Goal: Task Accomplishment & Management: Manage account settings

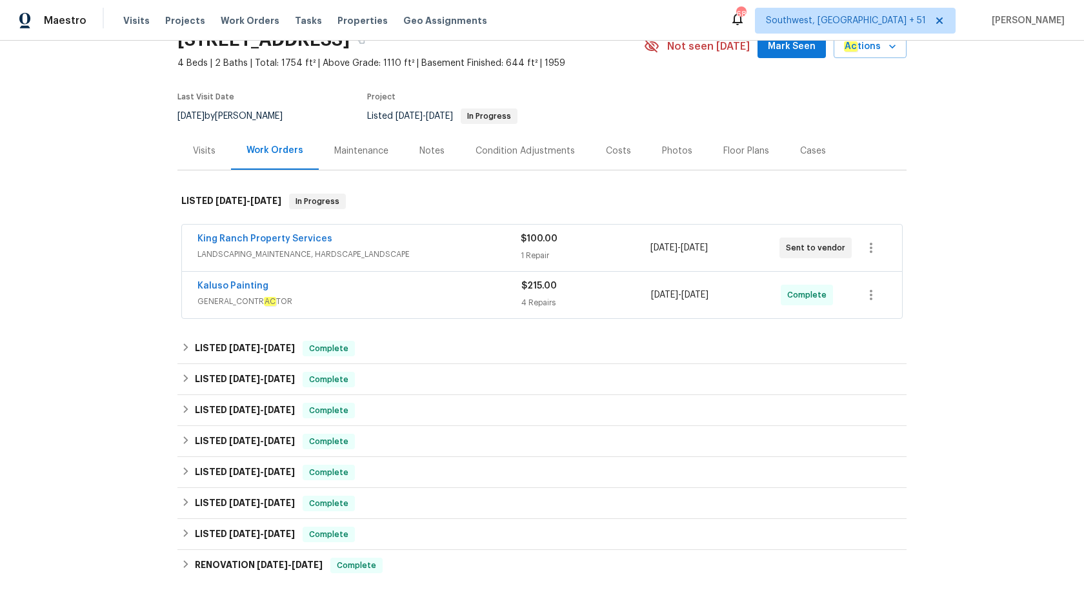
scroll to position [69, 0]
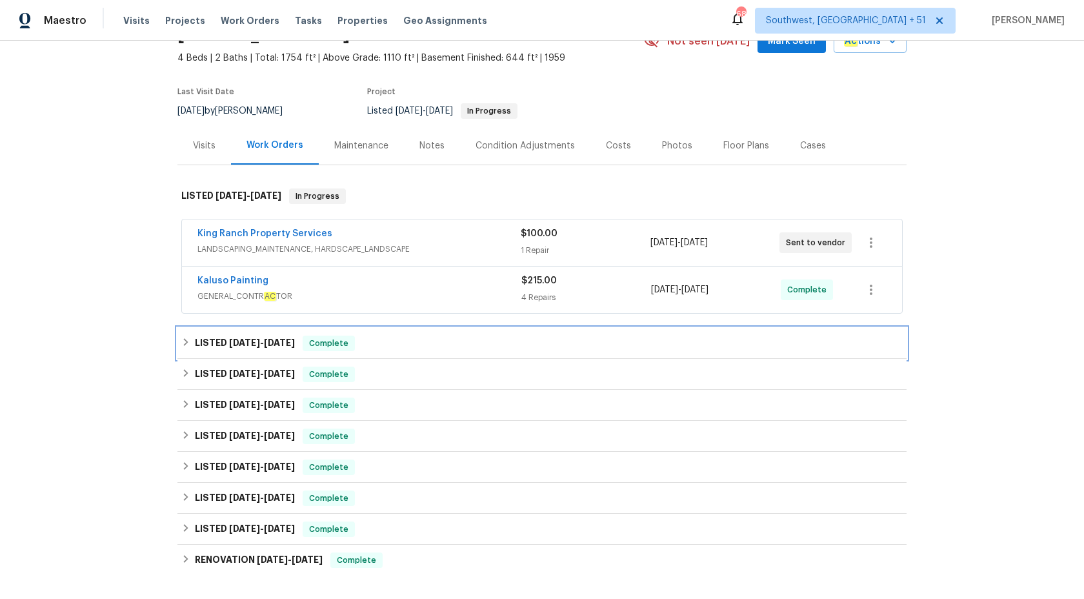
click at [332, 352] on div "LISTED 8/29/25 - 9/2/25 Complete" at bounding box center [541, 343] width 729 height 31
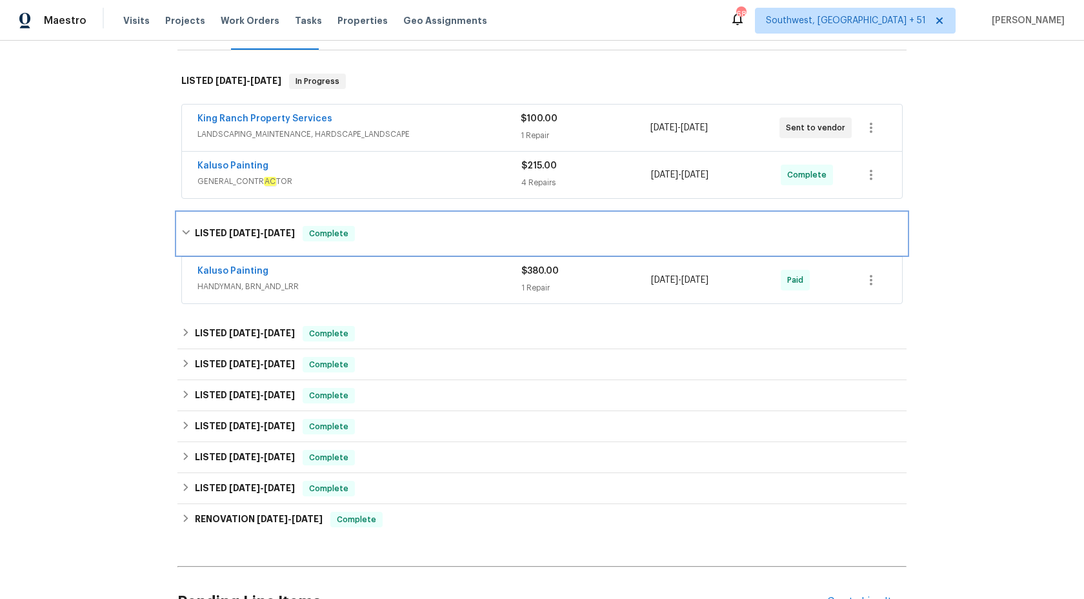
scroll to position [194, 0]
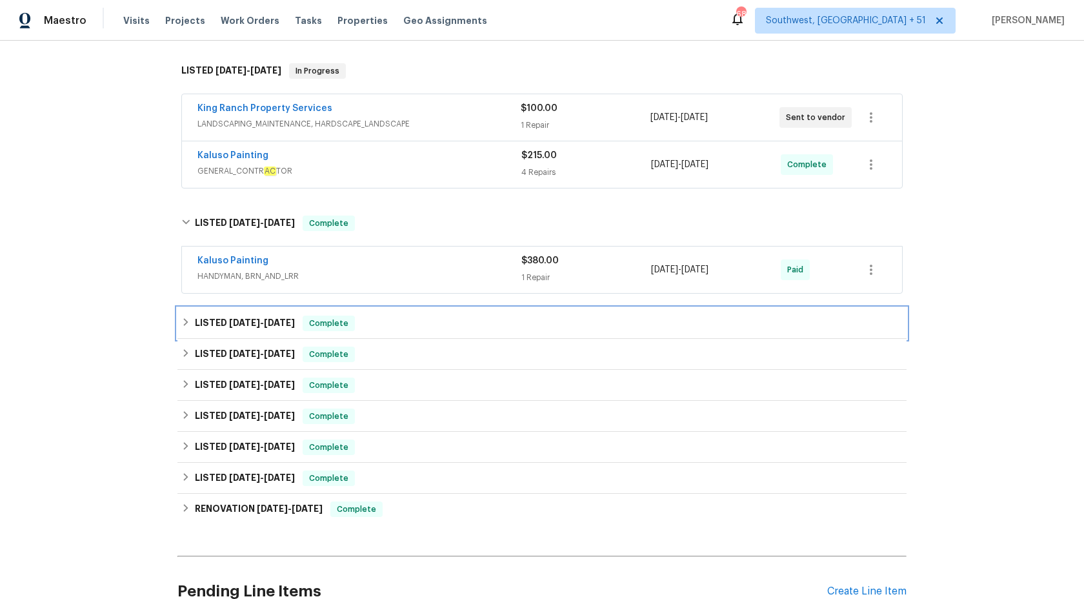
click at [301, 315] on div "LISTED 7/31/25 - 8/5/25 Complete" at bounding box center [541, 322] width 721 height 15
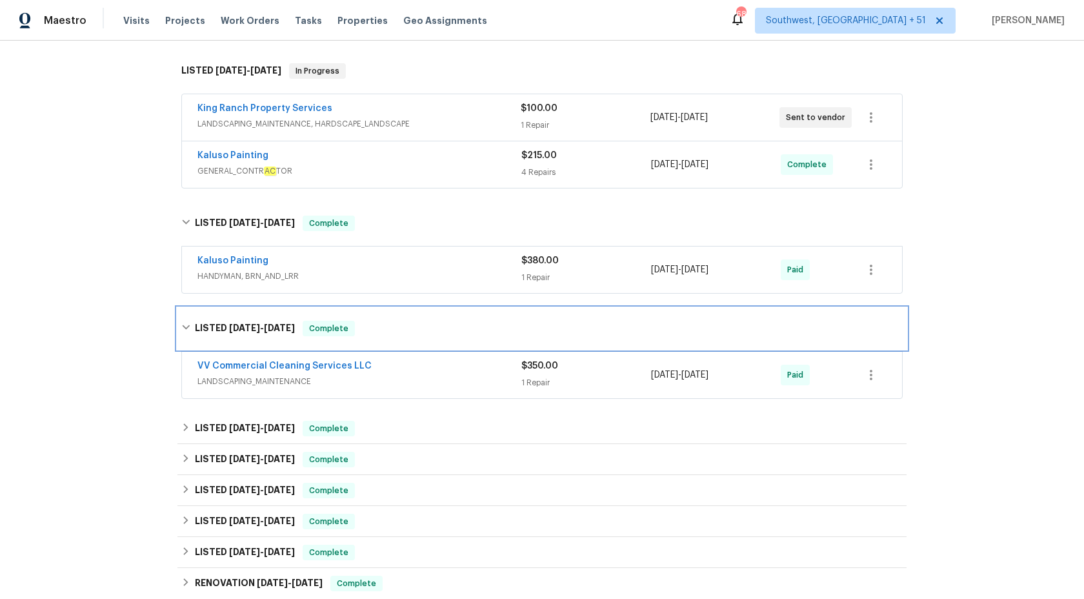
scroll to position [244, 0]
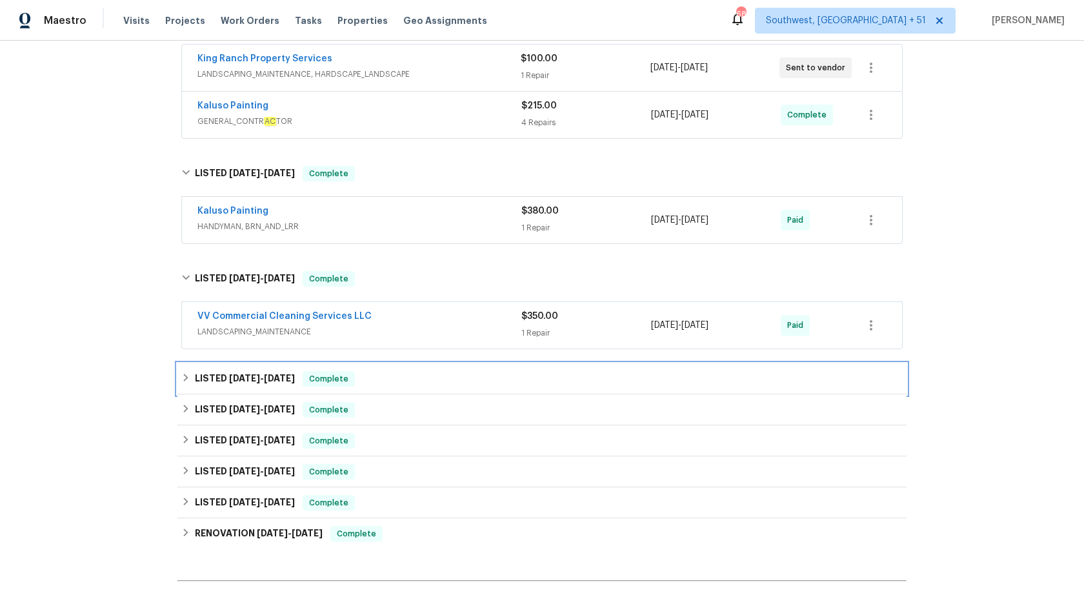
click at [285, 386] on div "LISTED 7/29/25 - 8/1/25 Complete" at bounding box center [541, 378] width 729 height 31
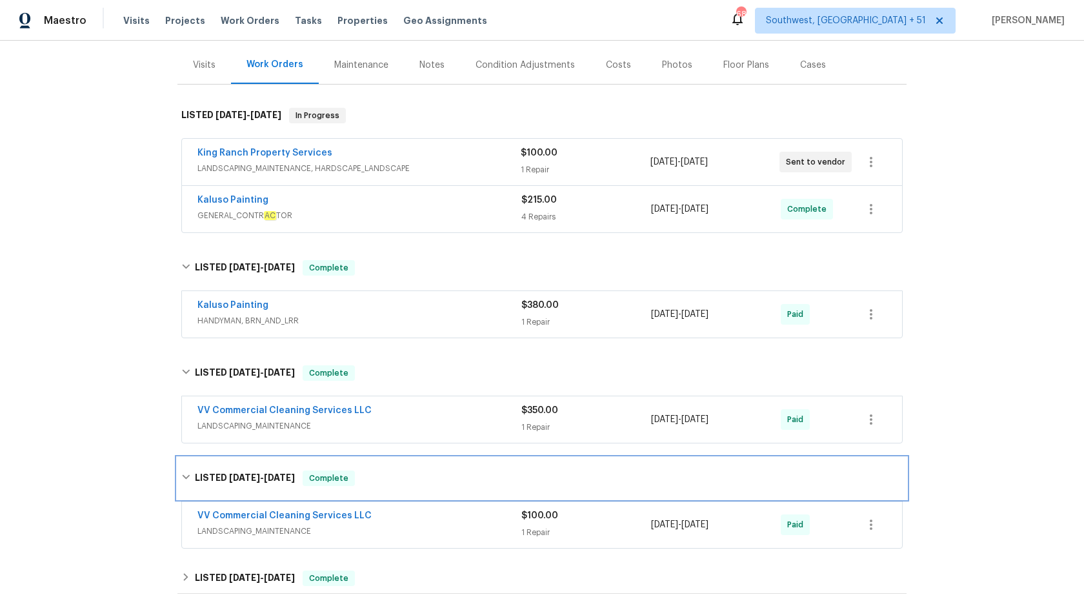
scroll to position [112, 0]
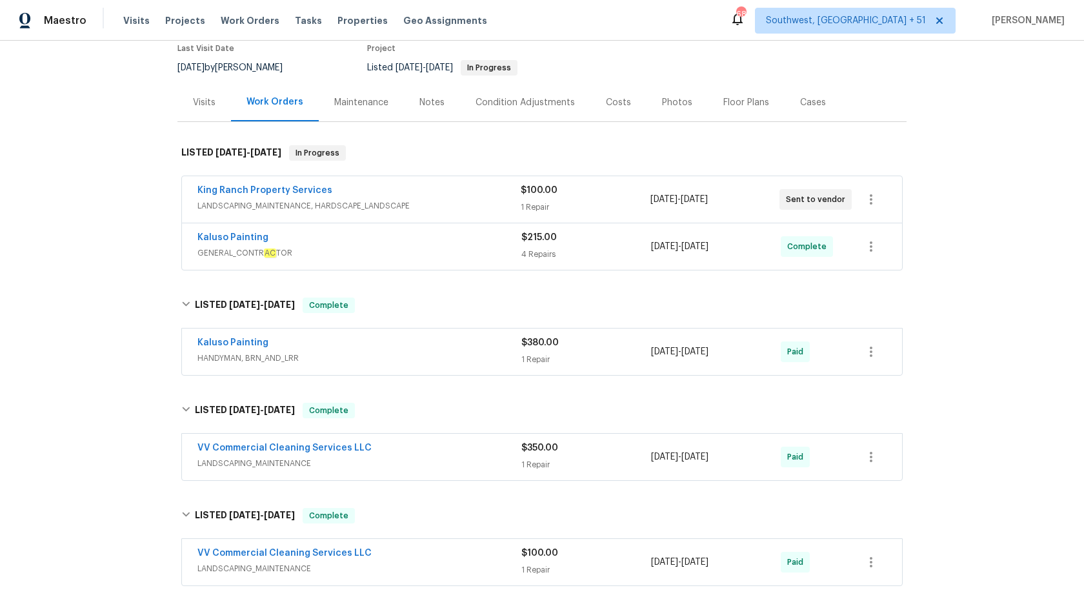
click at [448, 365] on div "Kaluso Painting HANDYMAN, BRN_AND_LRR" at bounding box center [359, 351] width 324 height 31
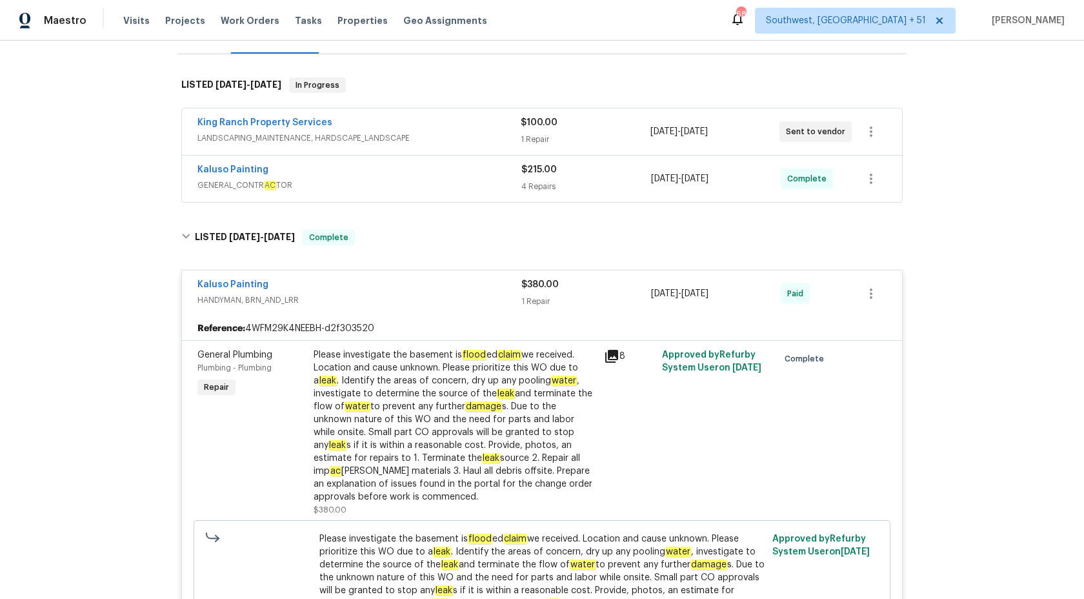
scroll to position [199, 0]
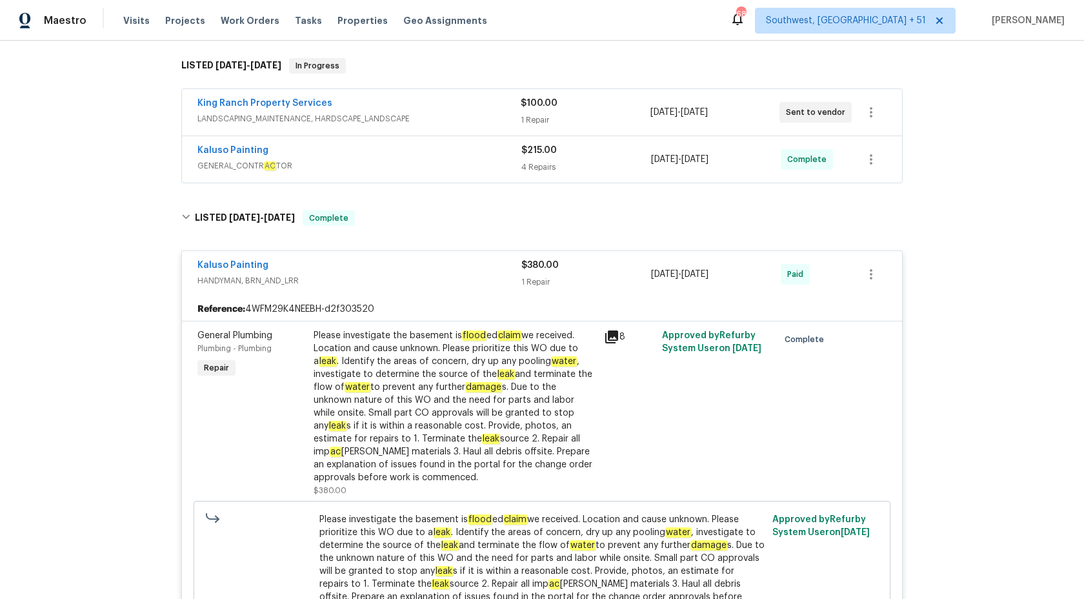
click at [461, 163] on span "GENERAL_CONTR AC TOR" at bounding box center [359, 165] width 324 height 13
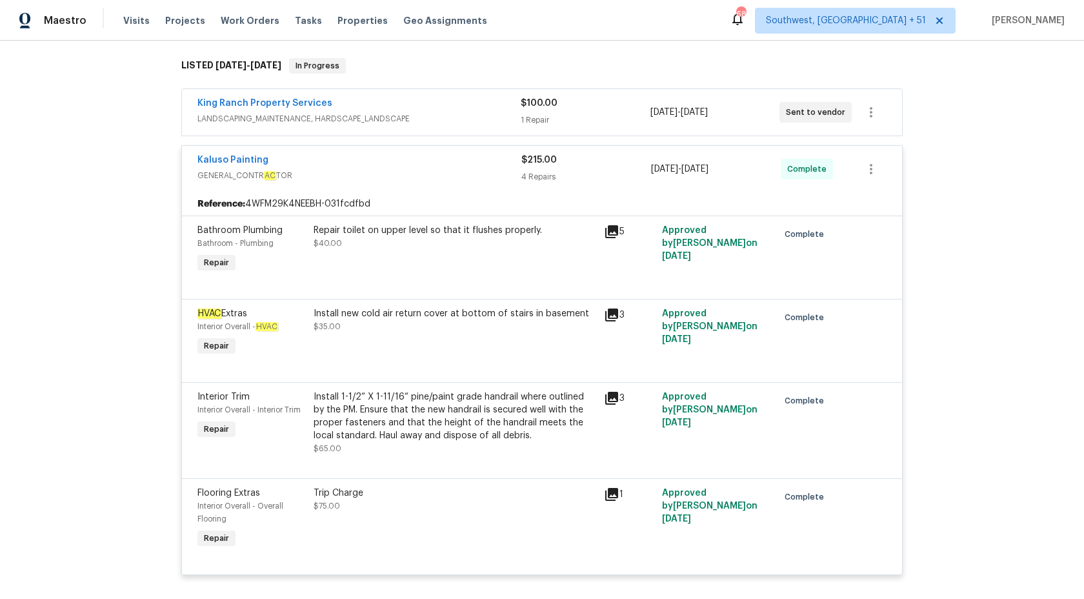
click at [472, 173] on span "GENERAL_CONTR AC TOR" at bounding box center [359, 175] width 324 height 13
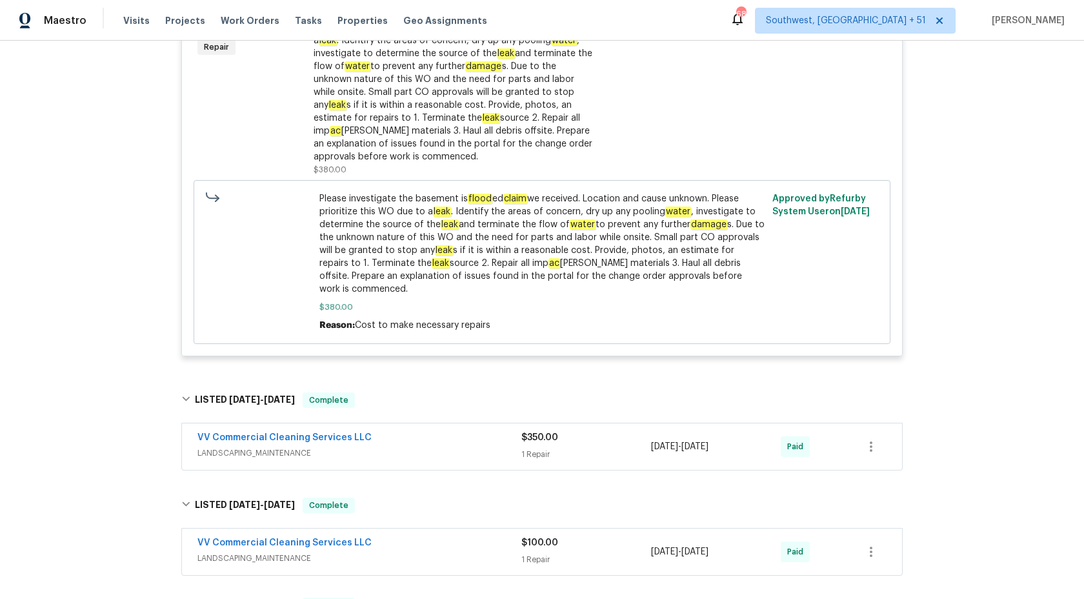
scroll to position [562, 0]
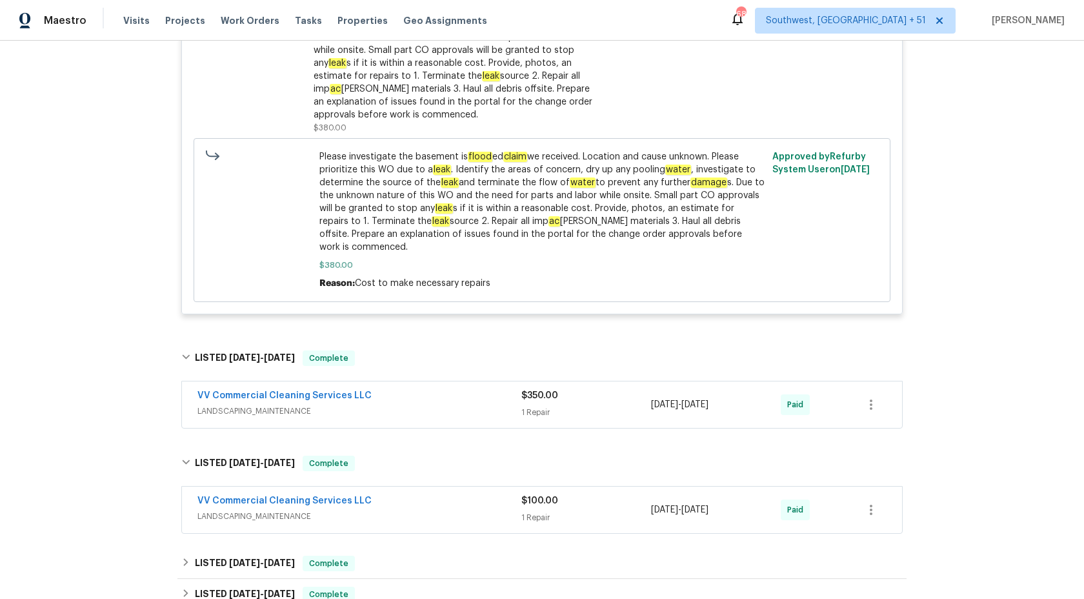
click at [446, 389] on div "VV Commercial Cleaning Services LLC" at bounding box center [359, 396] width 324 height 15
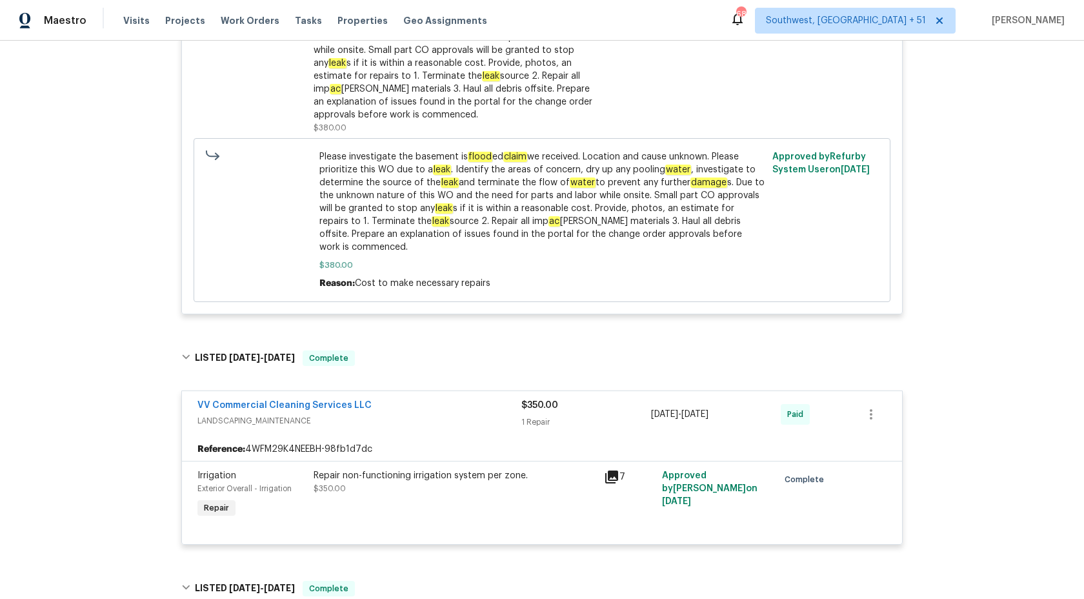
click at [458, 399] on div "VV Commercial Cleaning Services LLC" at bounding box center [359, 406] width 324 height 15
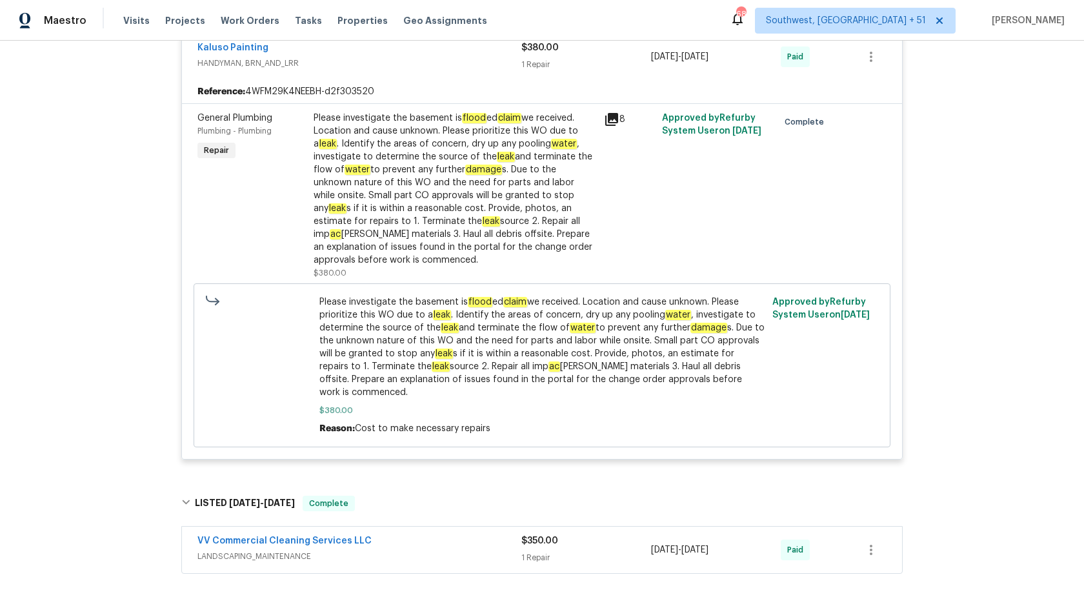
scroll to position [390, 0]
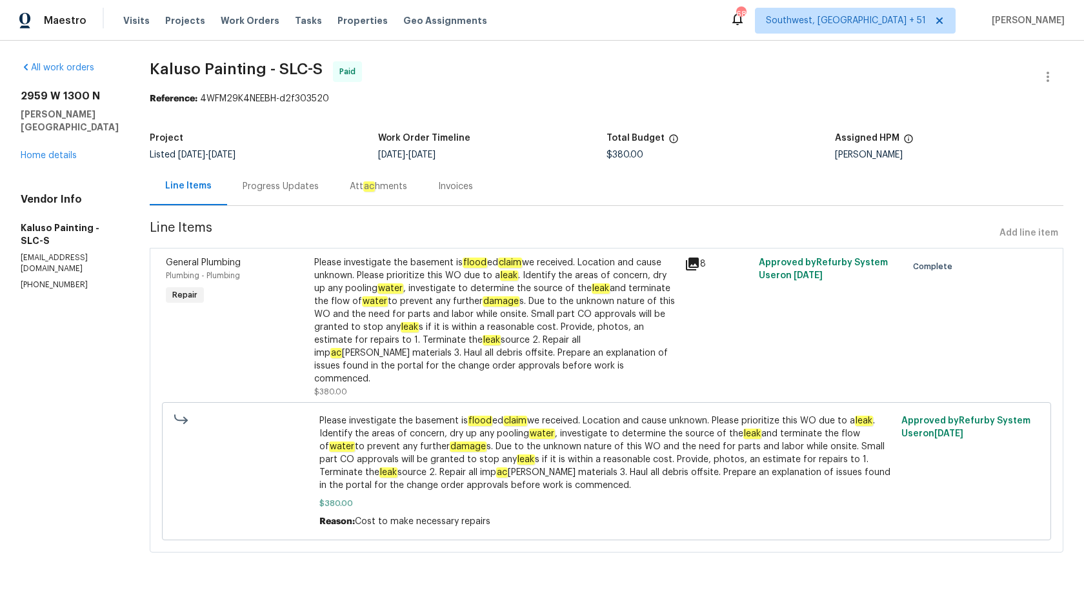
click at [270, 181] on div "Progress Updates" at bounding box center [281, 186] width 76 height 13
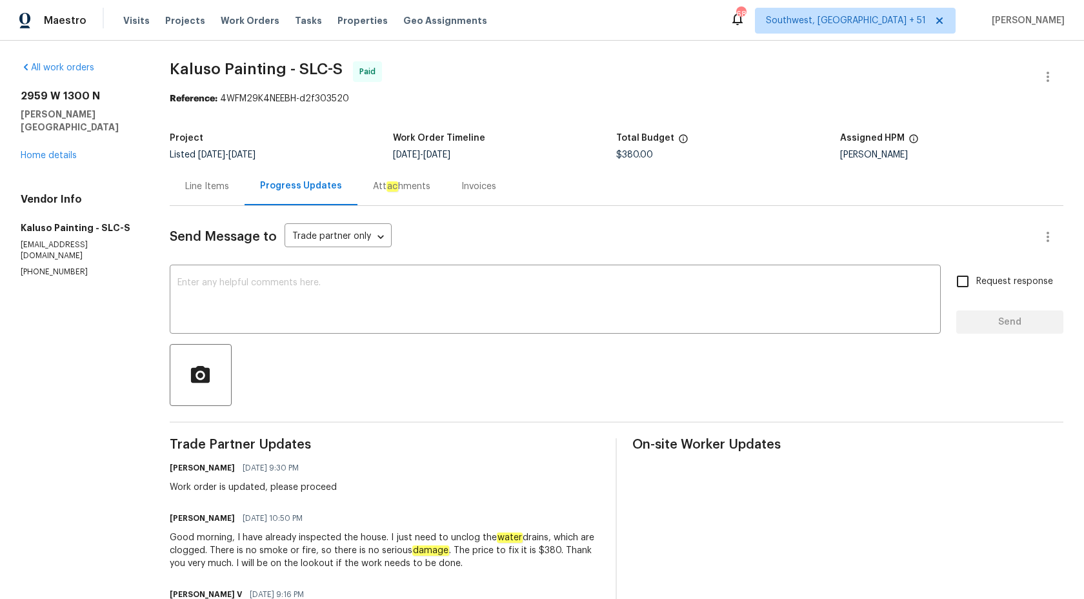
scroll to position [97, 0]
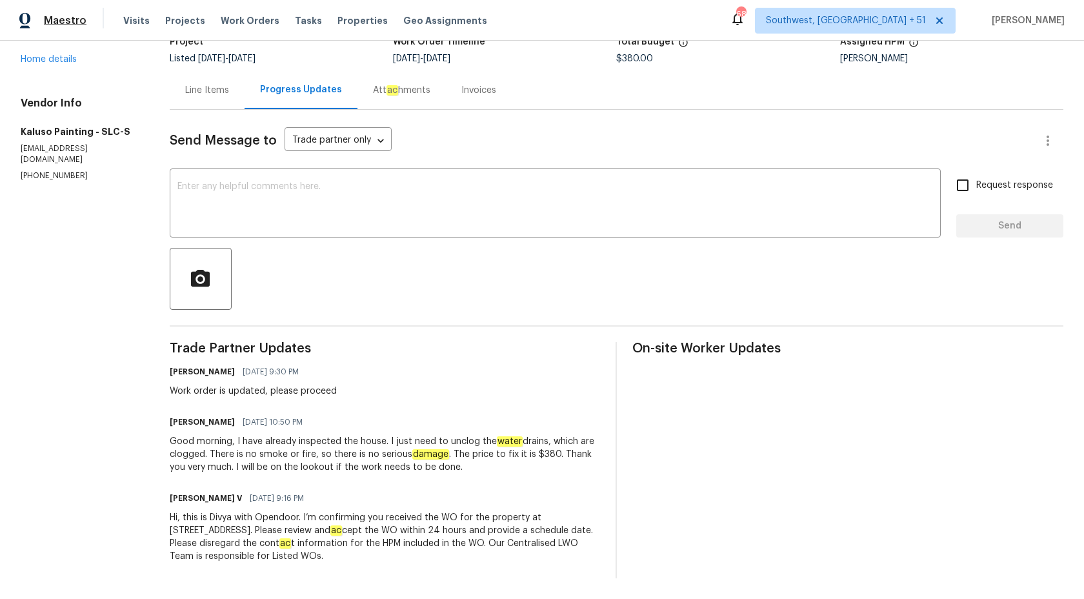
click at [56, 26] on span "Maestro" at bounding box center [65, 20] width 43 height 13
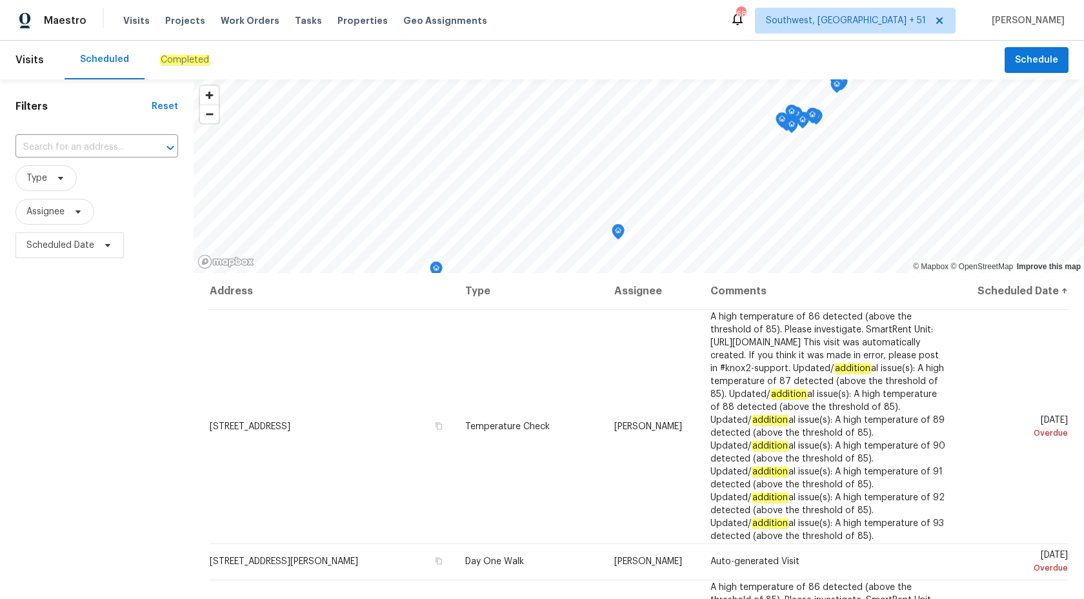
click at [179, 65] on em "Completed" at bounding box center [185, 60] width 50 height 10
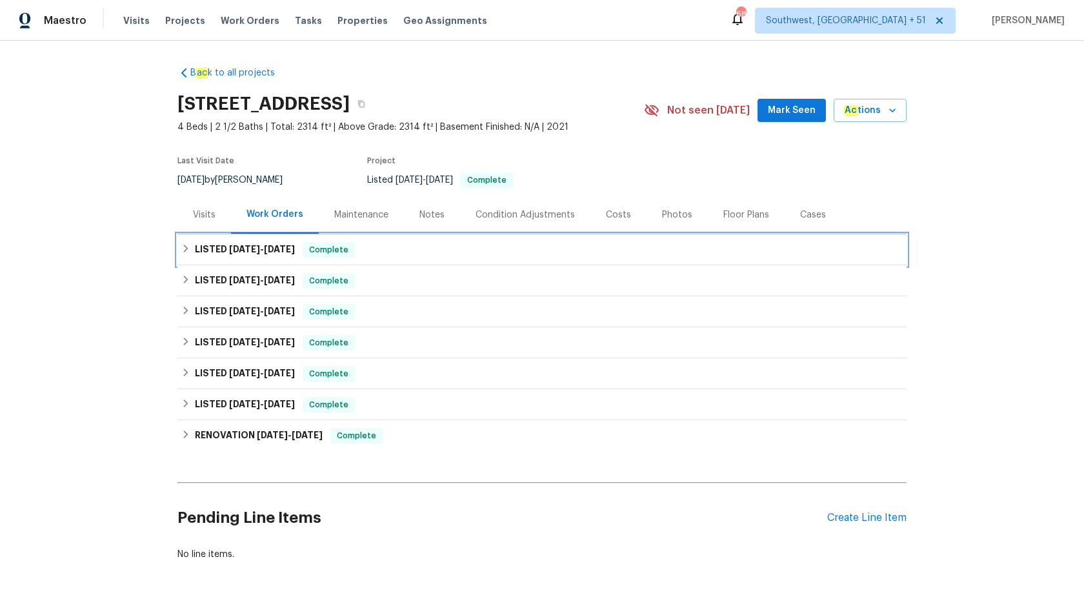
click at [319, 246] on span "Complete" at bounding box center [329, 249] width 50 height 13
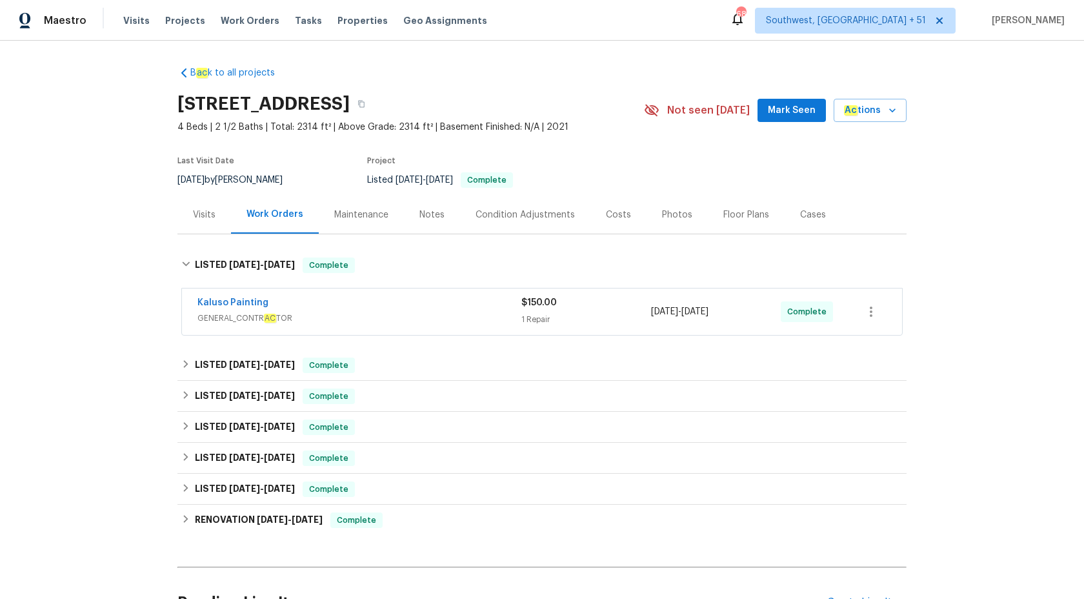
click at [365, 313] on span "GENERAL_CONTR AC TOR" at bounding box center [359, 318] width 324 height 13
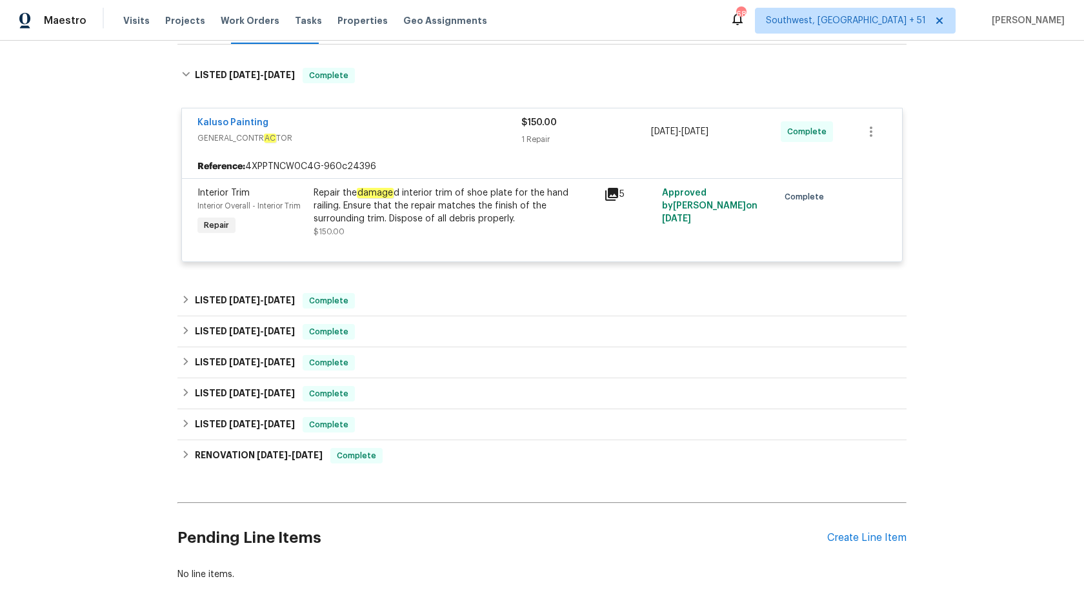
scroll to position [230, 0]
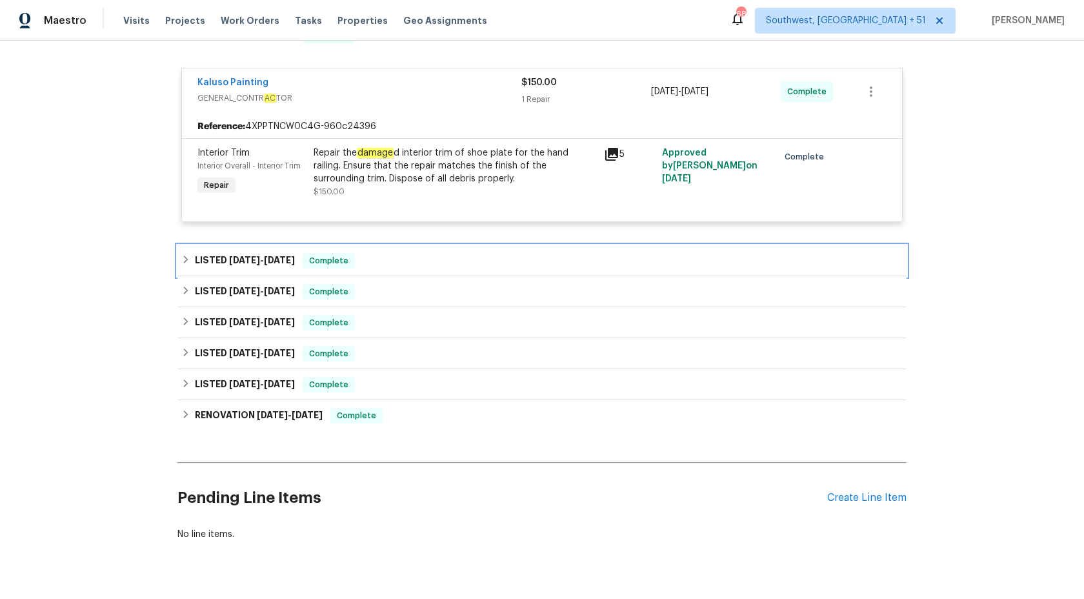
click at [266, 263] on span "8/28/25 - 9/5/25" at bounding box center [262, 259] width 66 height 9
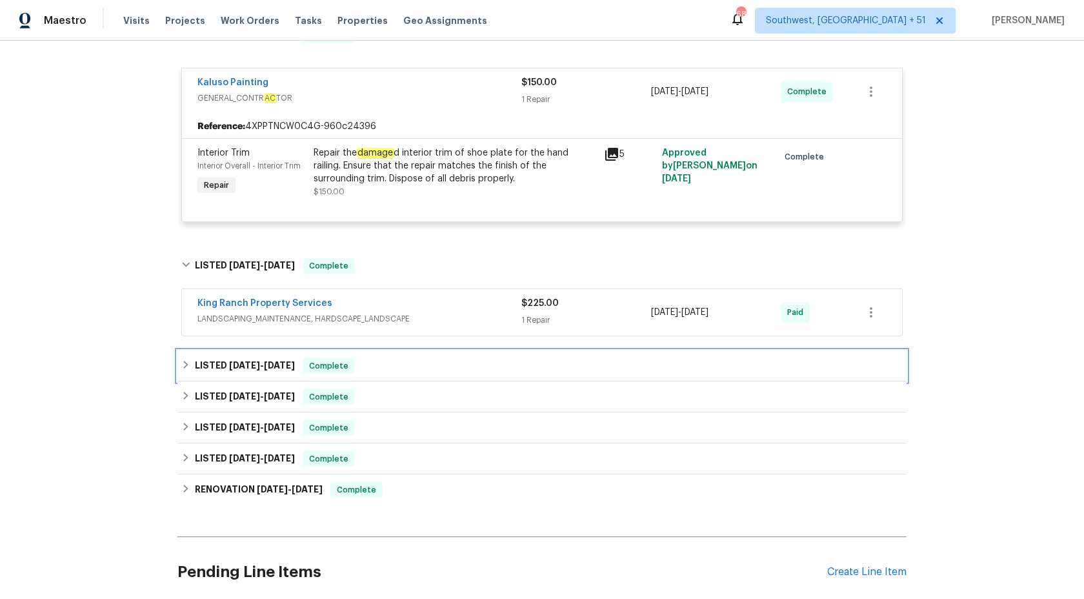
click at [309, 363] on div "LISTED 5/28/25 - 8/18/25 Complete" at bounding box center [541, 365] width 721 height 15
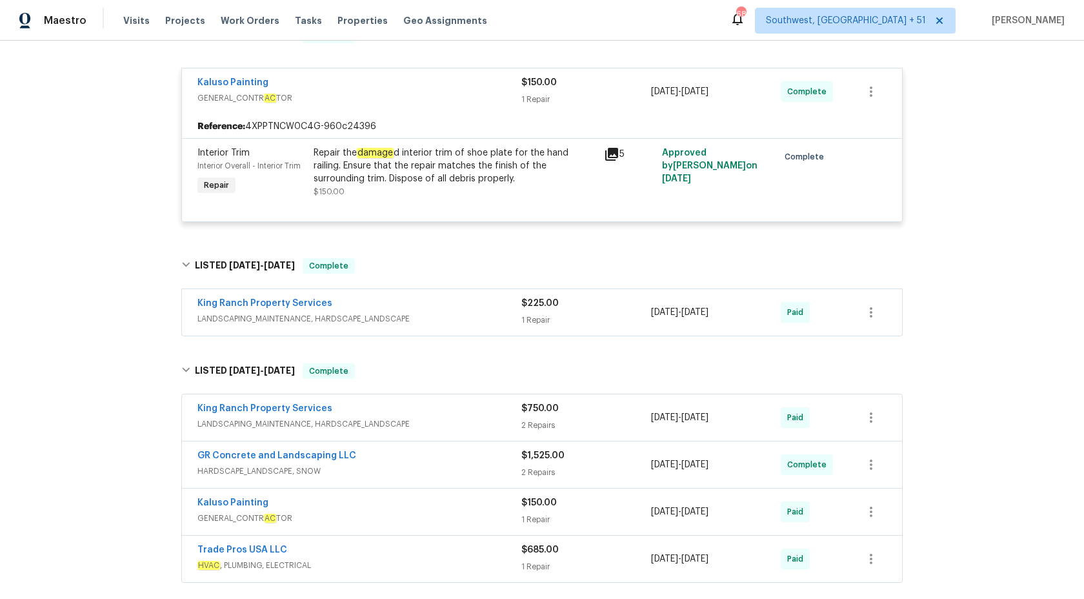
click at [429, 323] on span "LANDSCAPING_MAINTENANCE, HARDSCAPE_LANDSCAPE" at bounding box center [359, 318] width 324 height 13
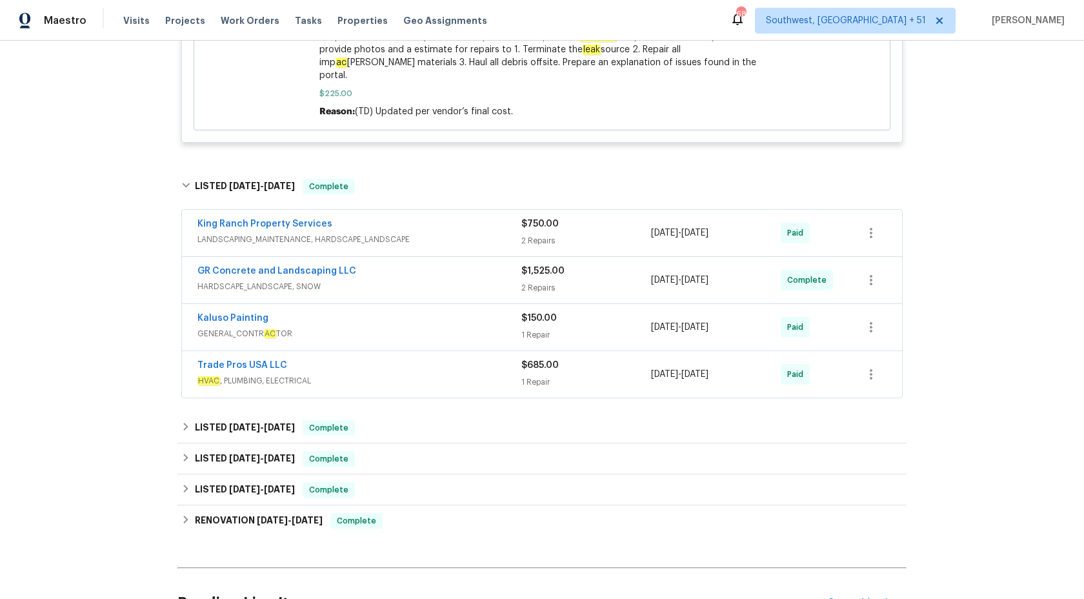
scroll to position [0, 0]
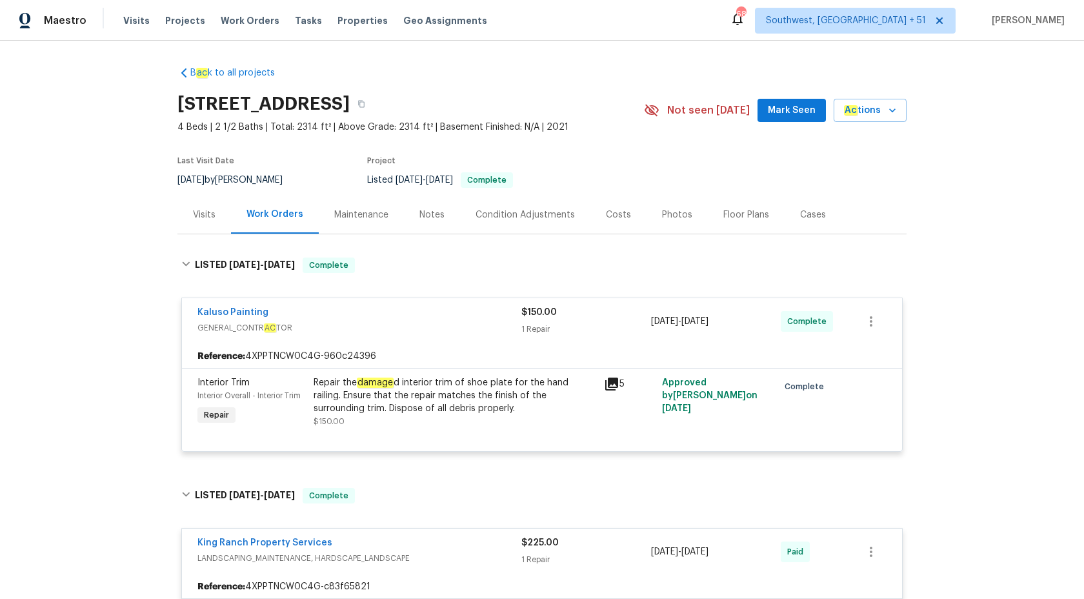
click at [56, 21] on span "Maestro" at bounding box center [65, 20] width 43 height 13
